Goal: Communication & Community: Share content

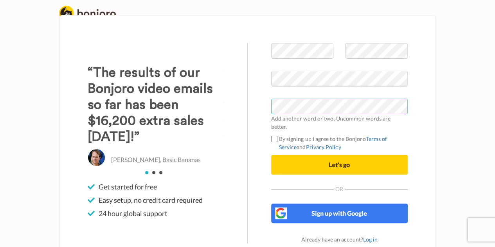
click at [182, 100] on div "Welcome to Bonjoro Add another word or two. Uncommon words are better. By signi…" at bounding box center [248, 143] width 376 height 256
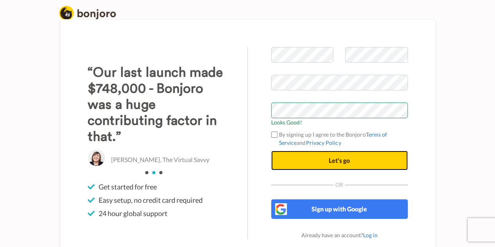
click at [336, 158] on span "Let's go" at bounding box center [339, 160] width 21 height 7
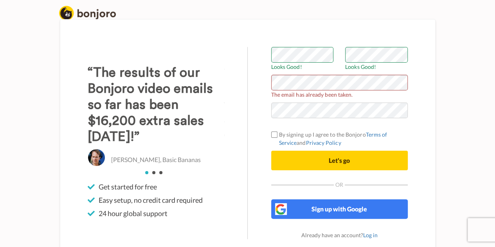
scroll to position [20, 0]
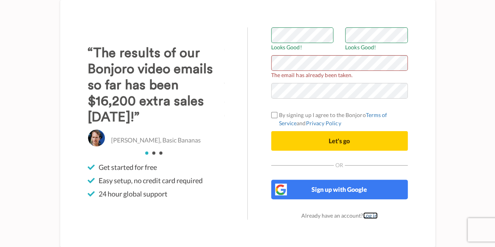
click at [371, 215] on link "Log in" at bounding box center [370, 215] width 14 height 7
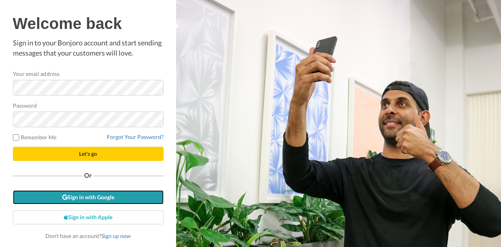
click at [110, 198] on link "Sign in with Google" at bounding box center [88, 197] width 151 height 14
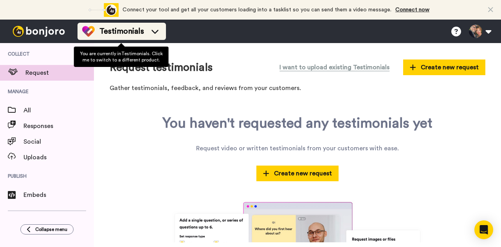
click at [157, 27] on div "Testimonials" at bounding box center [121, 31] width 79 height 13
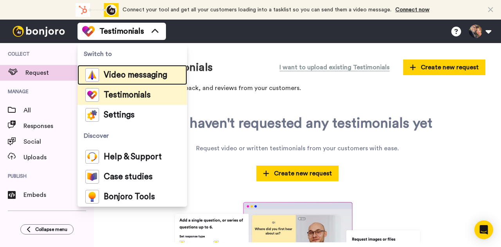
click at [141, 72] on span "Video messaging" at bounding box center [135, 75] width 63 height 8
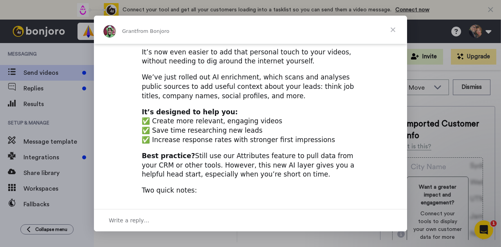
scroll to position [63, 0]
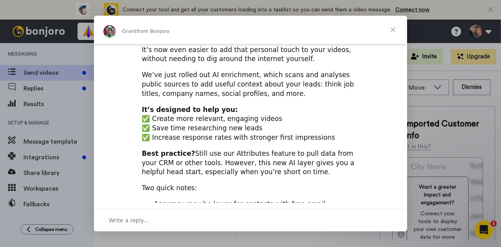
click at [391, 31] on span "Close" at bounding box center [393, 30] width 28 height 28
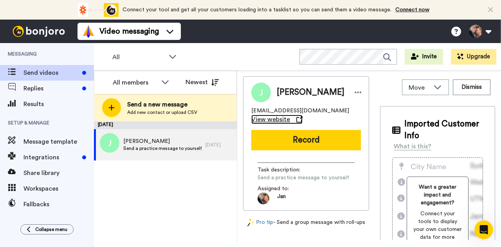
click at [272, 117] on span "View website" at bounding box center [270, 119] width 39 height 9
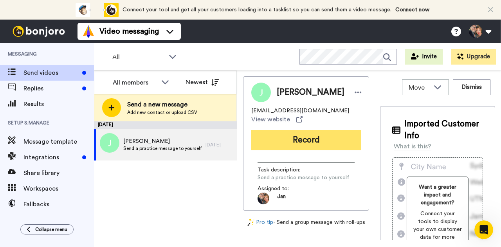
click at [305, 144] on button "Record" at bounding box center [306, 140] width 110 height 20
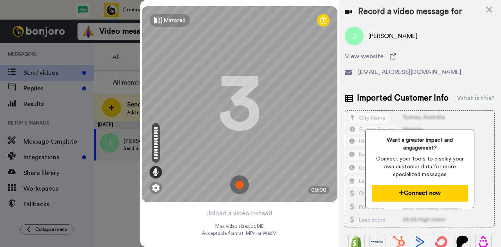
click at [422, 190] on button "Connect now" at bounding box center [420, 193] width 96 height 17
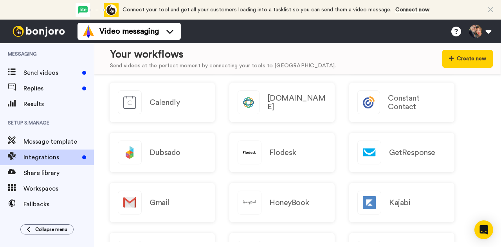
scroll to position [582, 0]
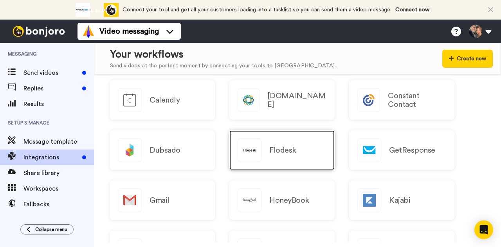
click at [268, 151] on div "Flodesk" at bounding box center [281, 150] width 105 height 40
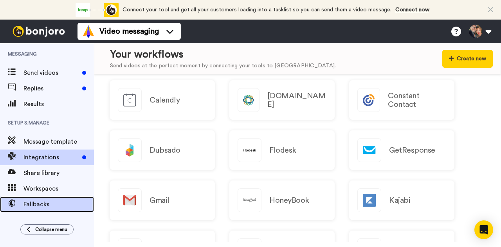
click at [41, 203] on span "Fallbacks" at bounding box center [58, 204] width 70 height 9
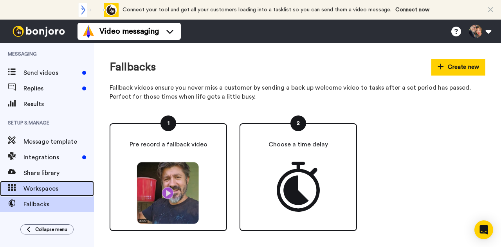
click at [43, 189] on span "Workspaces" at bounding box center [58, 188] width 70 height 9
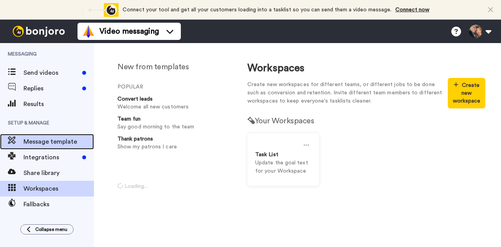
click at [48, 139] on span "Message template" at bounding box center [58, 141] width 70 height 9
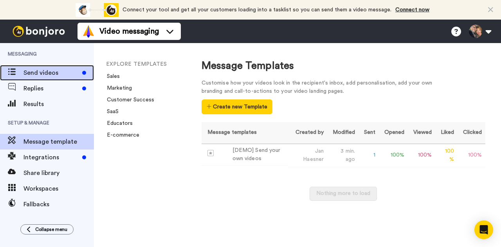
click at [43, 74] on span "Send videos" at bounding box center [51, 72] width 56 height 9
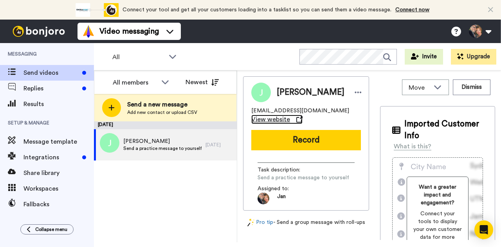
click at [272, 118] on span "View website" at bounding box center [270, 119] width 39 height 9
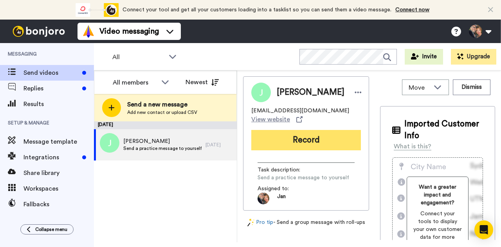
click at [308, 138] on button "Record" at bounding box center [306, 140] width 110 height 20
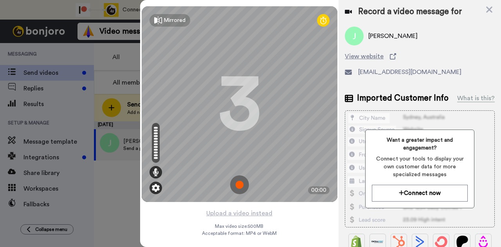
click at [152, 186] on img at bounding box center [156, 188] width 8 height 8
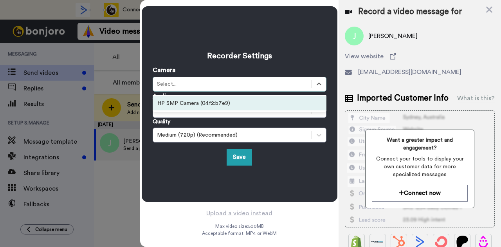
click at [187, 81] on div "Select..." at bounding box center [232, 84] width 151 height 8
click at [187, 98] on div "HP 5MP Camera (04f2:b7e9)" at bounding box center [240, 103] width 174 height 14
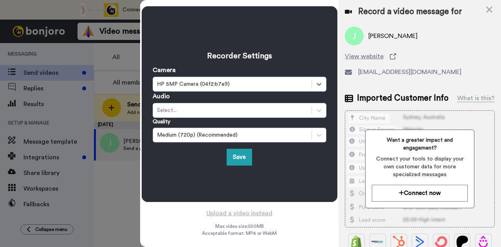
click at [188, 110] on div "Select..." at bounding box center [232, 110] width 151 height 8
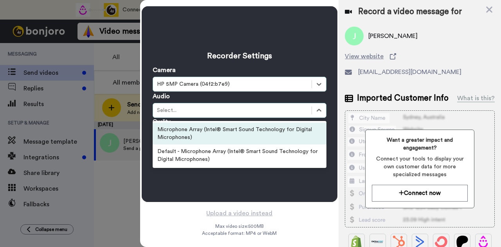
click at [186, 135] on div "Microphone Array (Intel® Smart Sound Technology for Digital Microphones)" at bounding box center [240, 133] width 174 height 22
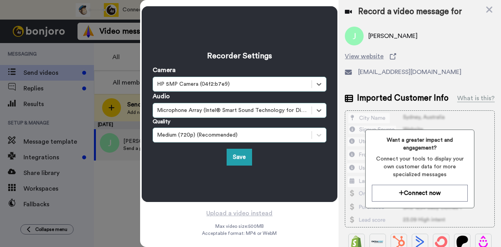
click at [211, 137] on div "Medium (720p) (Recommended)" at bounding box center [232, 135] width 151 height 8
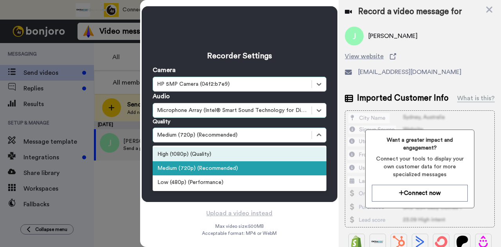
click at [200, 151] on div "High (1080p) (Quality)" at bounding box center [240, 154] width 174 height 14
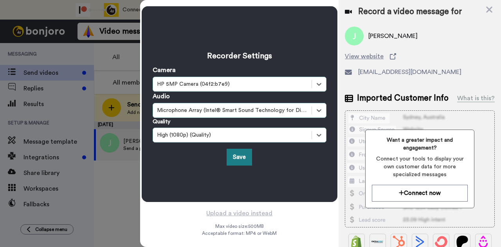
click at [241, 157] on button "Save" at bounding box center [239, 157] width 25 height 17
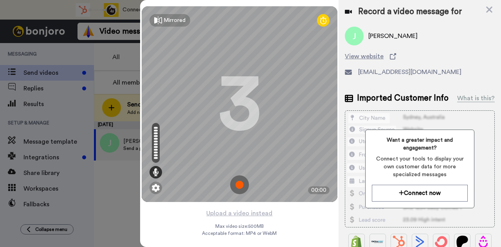
click at [235, 184] on img at bounding box center [239, 184] width 19 height 19
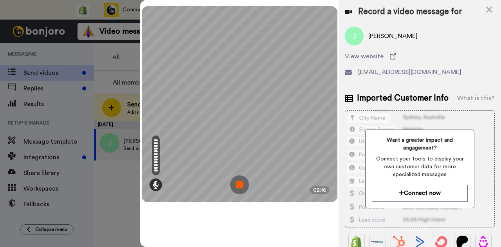
click at [235, 184] on img at bounding box center [239, 184] width 19 height 19
